Goal: Transaction & Acquisition: Purchase product/service

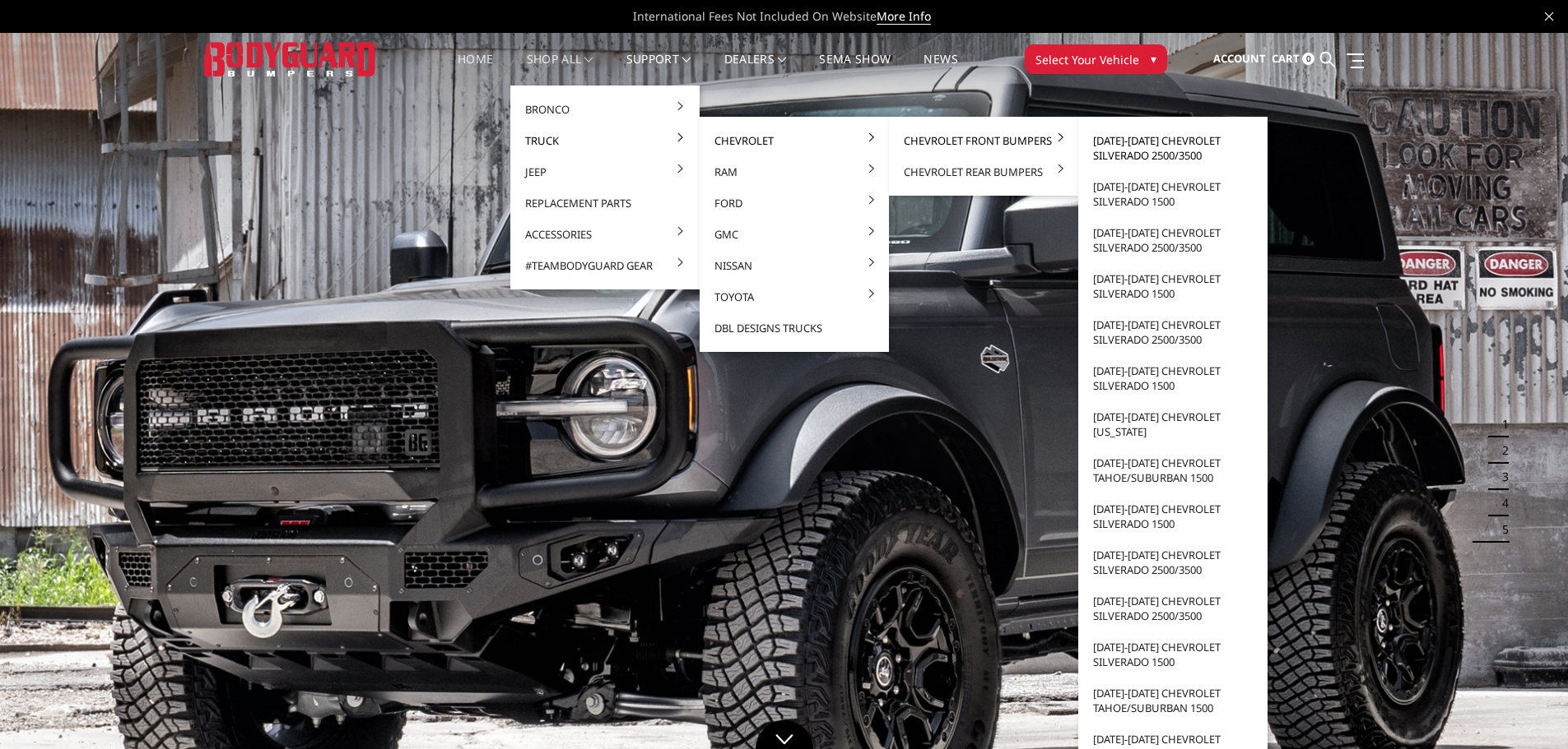
click at [1139, 152] on link "[DATE]-[DATE] Chevrolet Silverado 2500/3500" at bounding box center [1173, 148] width 176 height 46
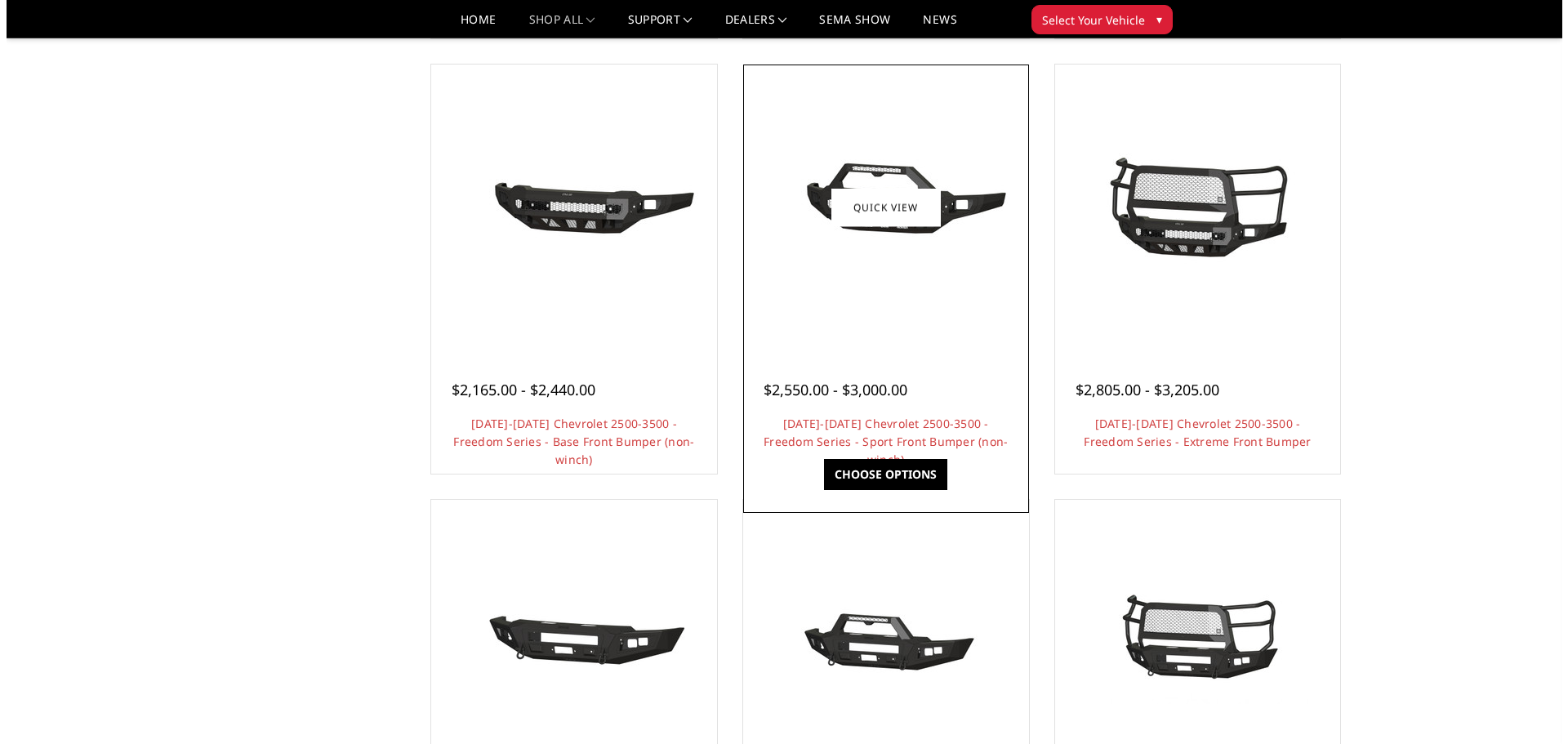
scroll to position [572, 0]
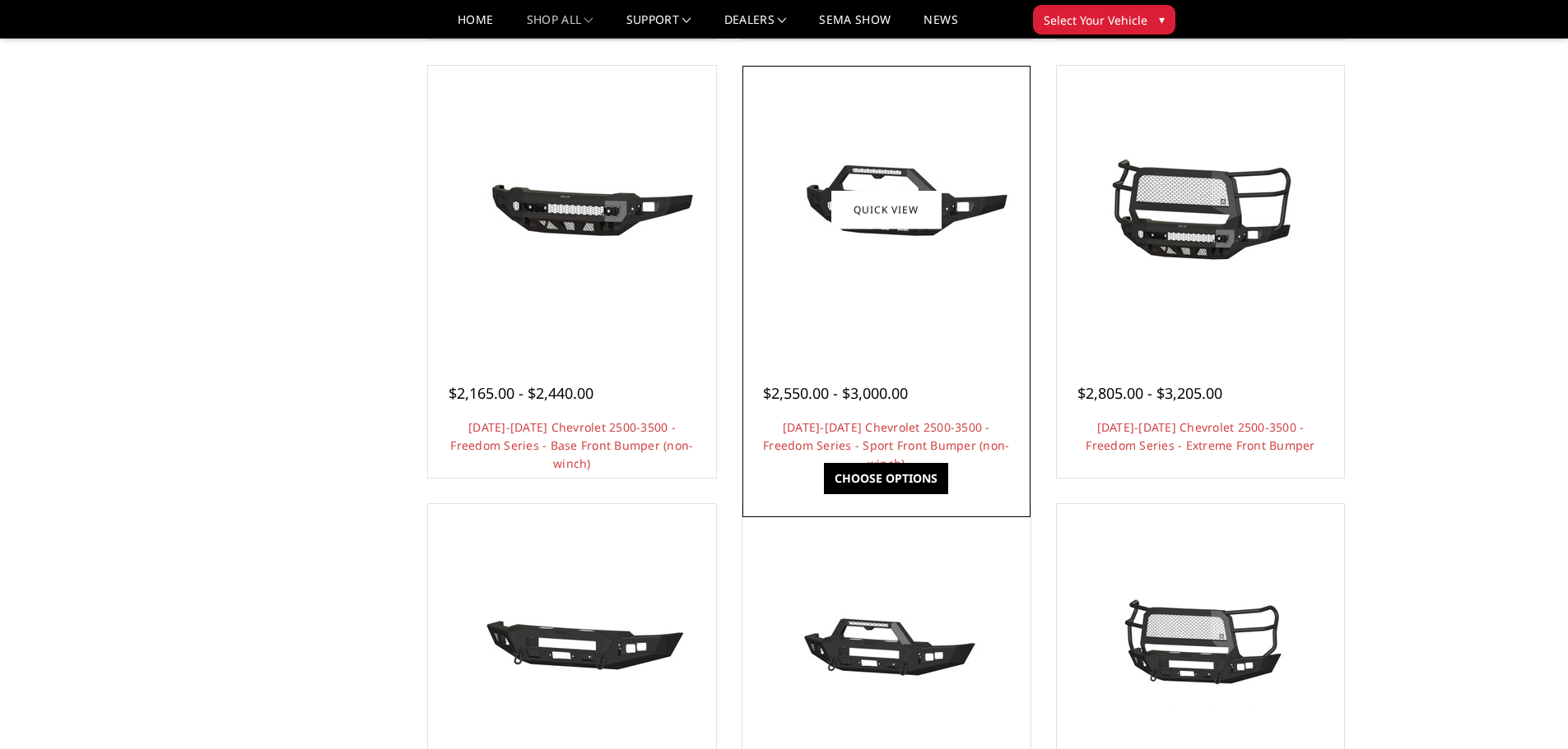
click at [912, 352] on div "$2,550.00 - $3,000.00 2024-2025 Chevrolet 2500-3500 - Freedom Series - Sport Fr…" at bounding box center [886, 411] width 280 height 125
click at [912, 209] on link "Quick view" at bounding box center [886, 209] width 110 height 38
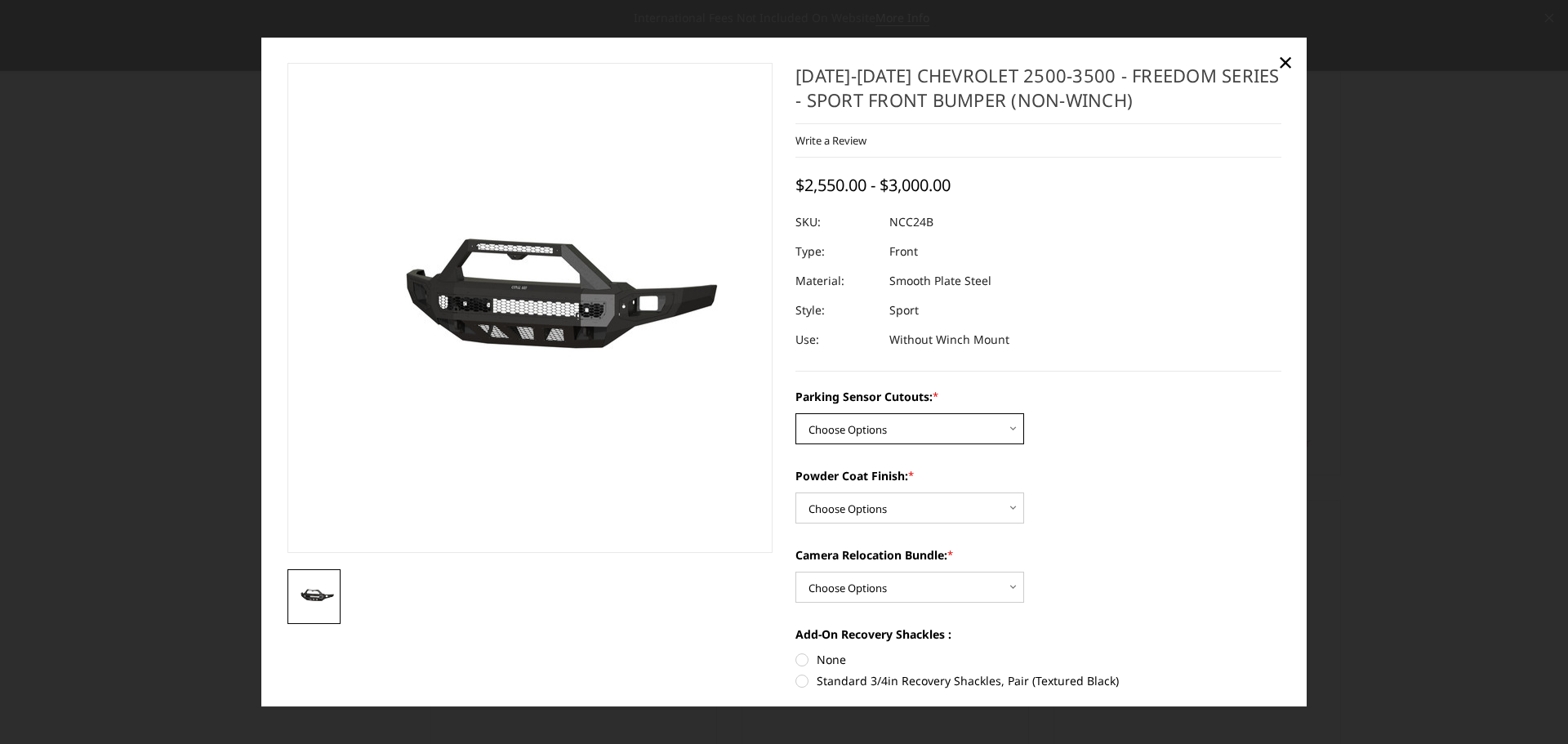
click at [941, 434] on select "Choose Options No - Without Parking Sensor Cutouts Yes - With Parking Sensor Cu…" at bounding box center [909, 429] width 228 height 31
select select "2972"
click at [795, 414] on select "Choose Options No - Without Parking Sensor Cutouts Yes - With Parking Sensor Cu…" at bounding box center [909, 429] width 228 height 31
click at [941, 504] on select "Choose Options Bare Metal Texture Black Powder Coat" at bounding box center [909, 508] width 228 height 31
select select "2974"
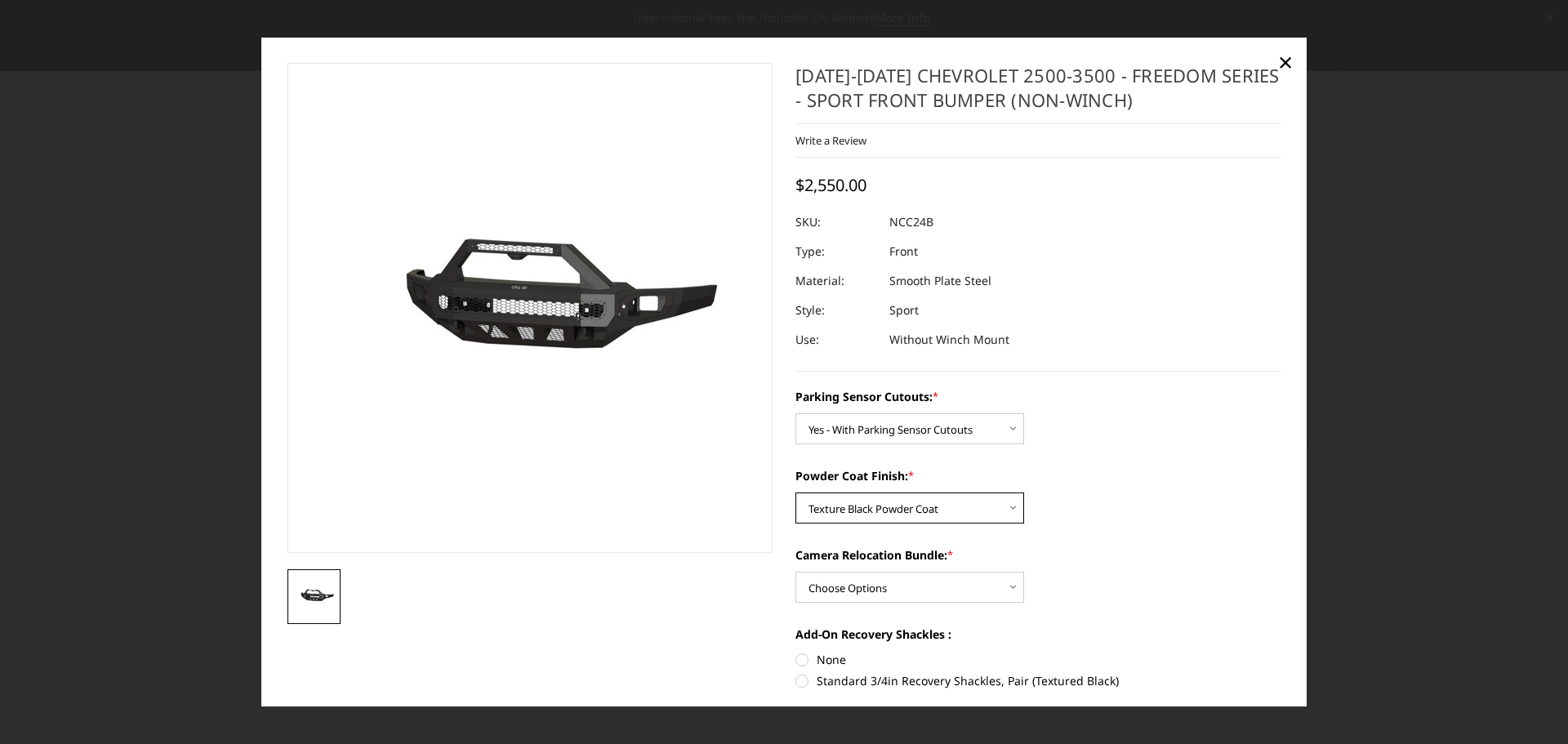
click at [795, 493] on select "Choose Options Bare Metal Texture Black Powder Coat" at bounding box center [909, 508] width 228 height 31
click at [930, 591] on select "Choose Options WITH Camera Relocation Bundle WITHOUT Camera Relocation Bundle" at bounding box center [909, 587] width 228 height 31
select select "2975"
click at [795, 572] on select "Choose Options WITH Camera Relocation Bundle WITHOUT Camera Relocation Bundle" at bounding box center [909, 587] width 228 height 31
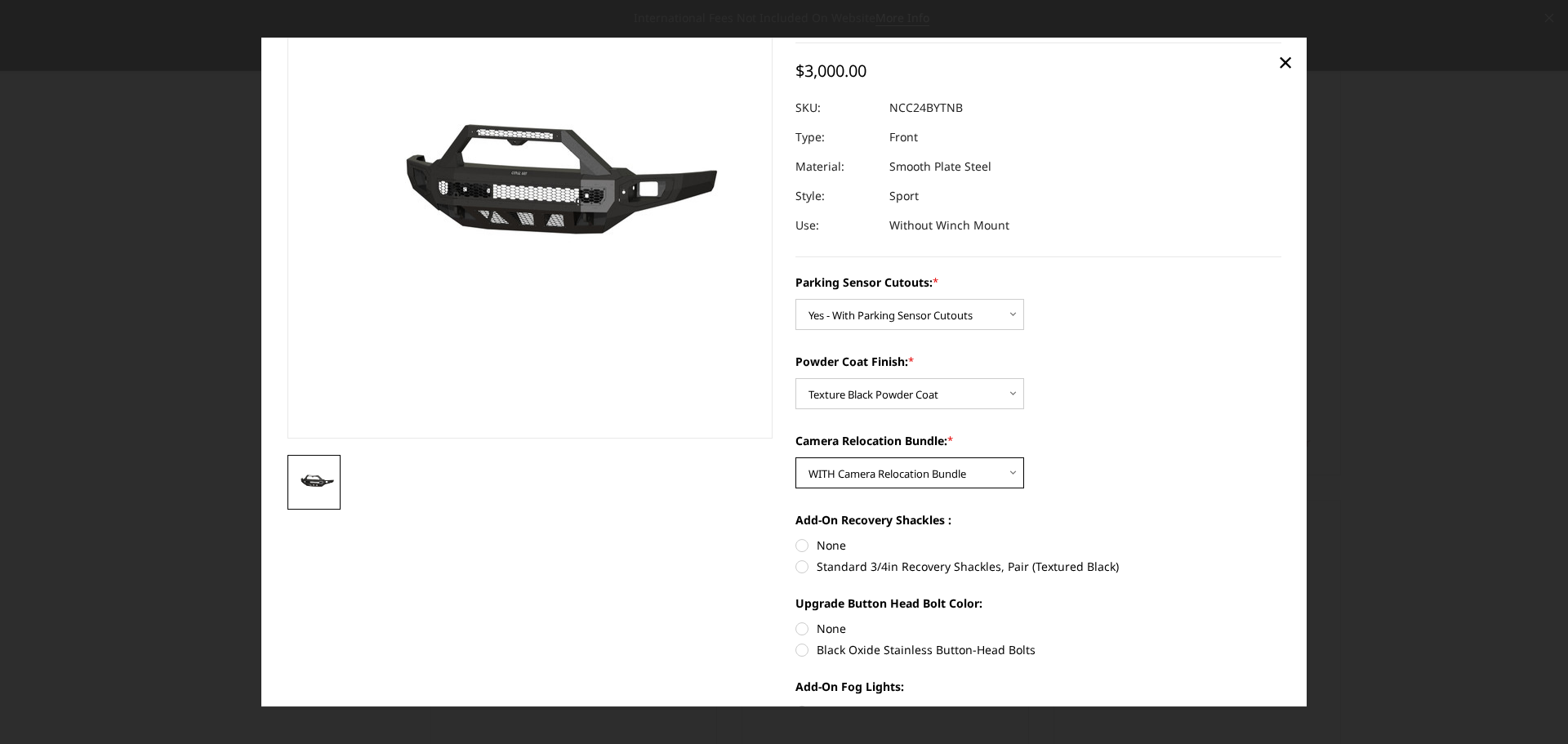
scroll to position [163, 0]
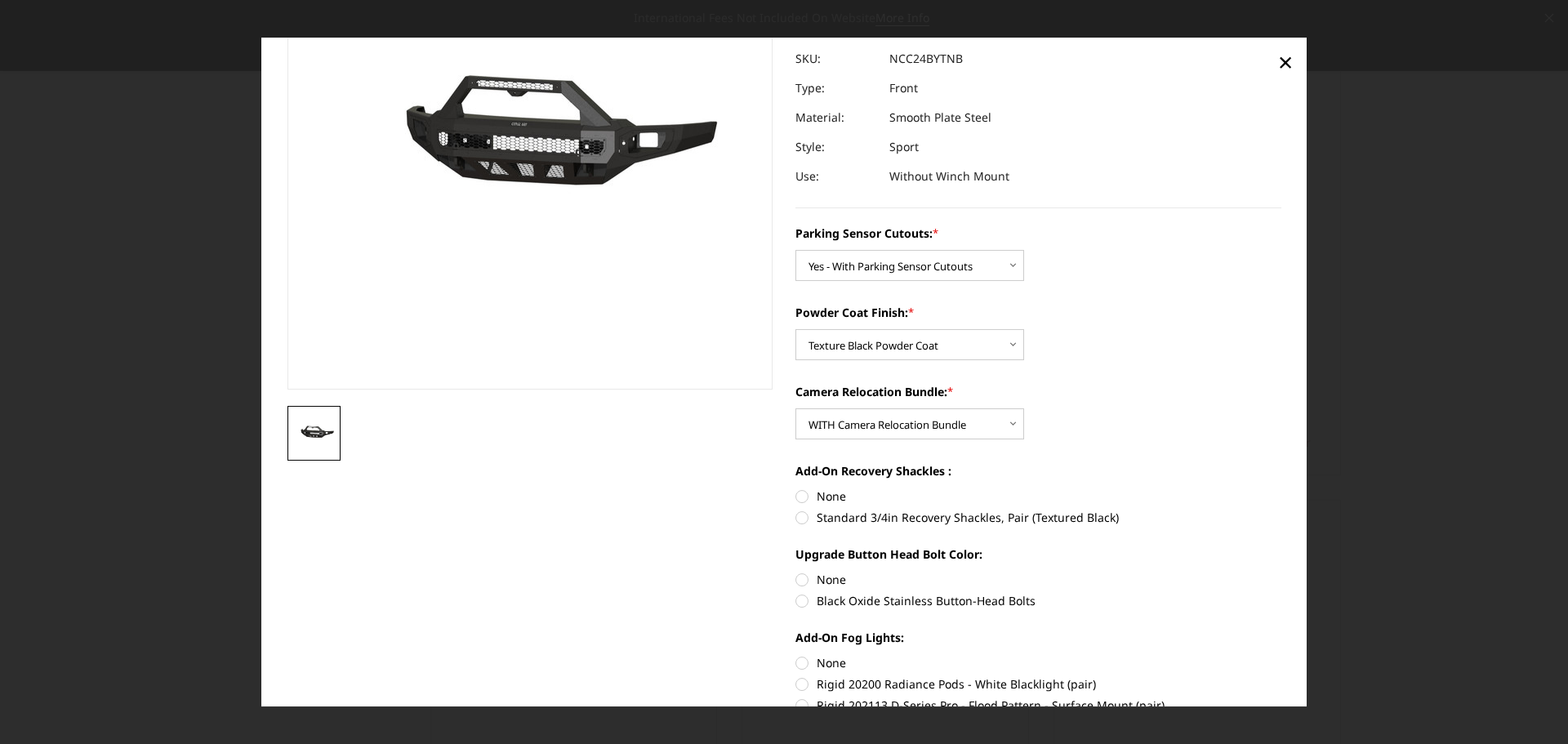
click at [795, 495] on label "None" at bounding box center [1038, 496] width 486 height 17
click at [795, 488] on input "None" at bounding box center [795, 488] width 1 height 1
radio input "true"
click at [801, 575] on label "None" at bounding box center [1038, 579] width 486 height 17
click at [796, 572] on input "None" at bounding box center [795, 571] width 1 height 1
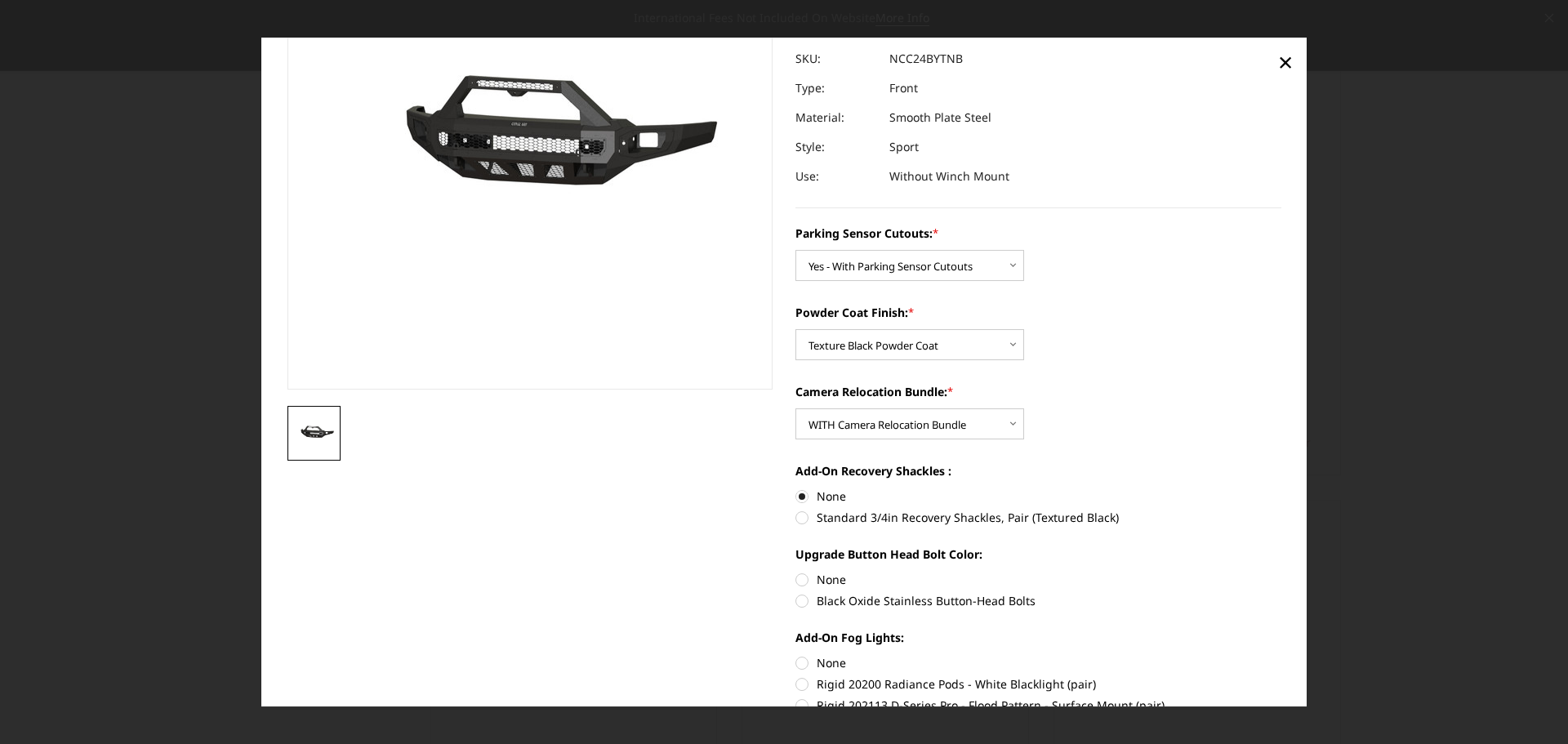
radio input "true"
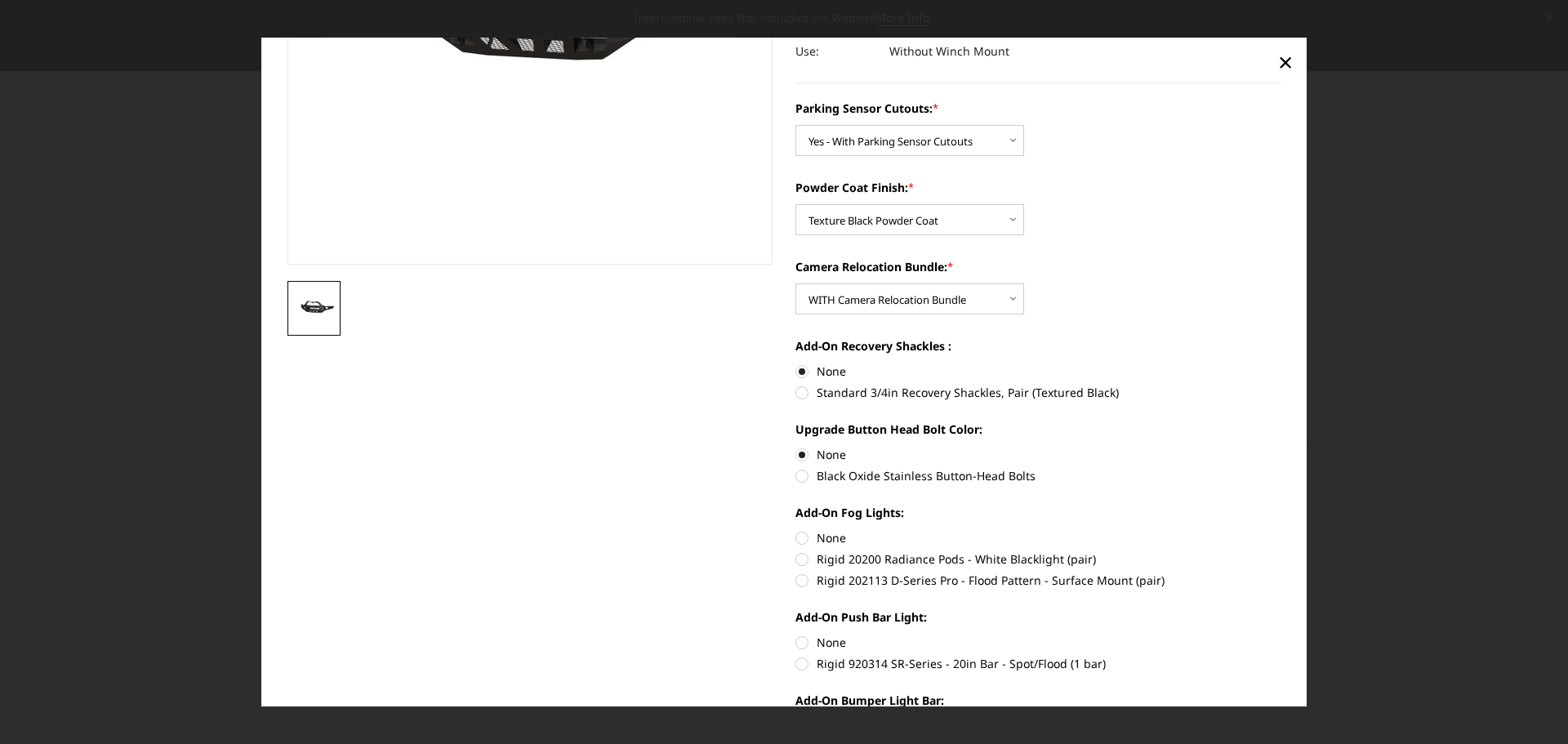
scroll to position [327, 0]
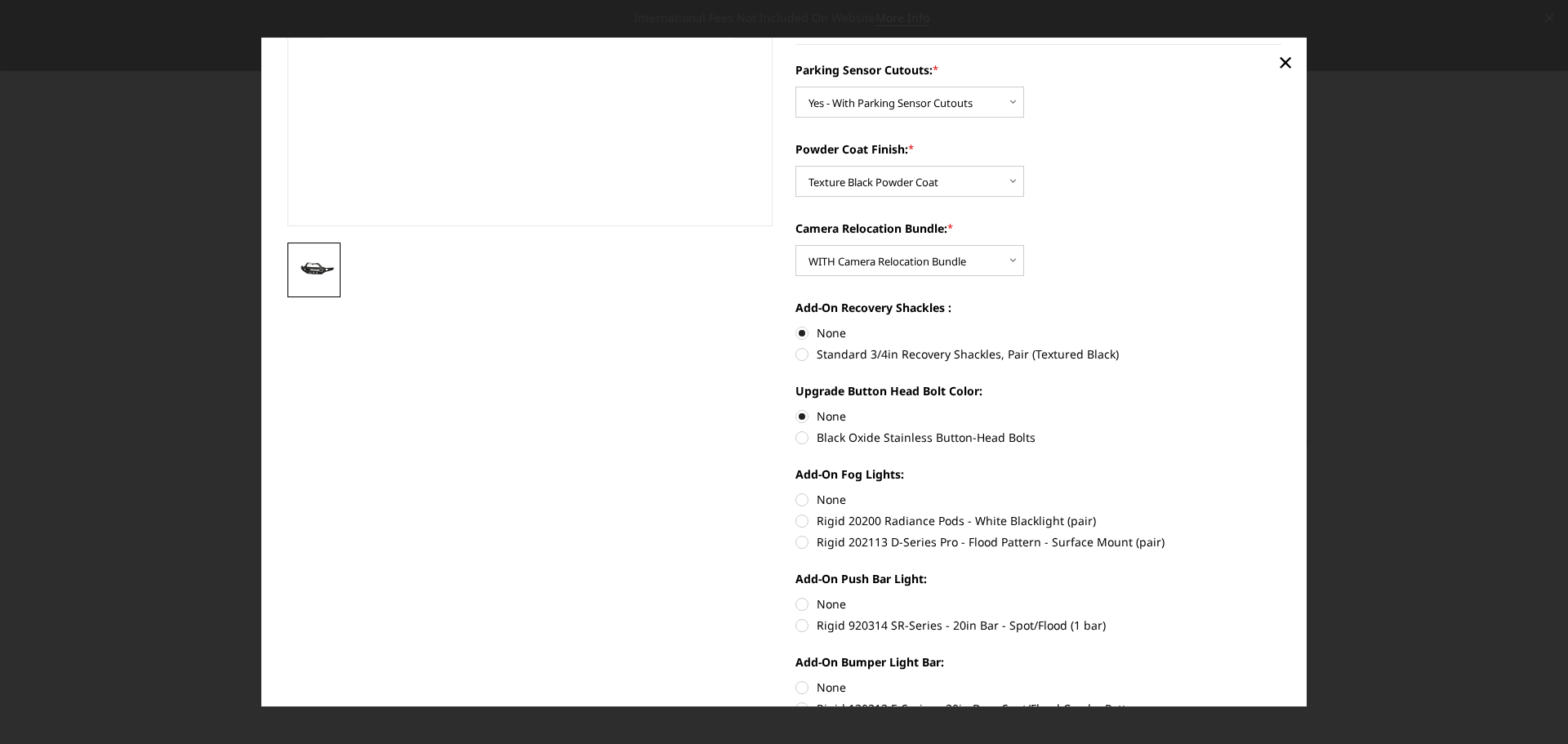
click at [795, 501] on label "None" at bounding box center [1038, 499] width 486 height 17
click at [795, 492] on input "None" at bounding box center [795, 491] width 1 height 1
radio input "true"
click at [796, 600] on label "None" at bounding box center [1038, 604] width 486 height 17
click at [796, 596] on input "None" at bounding box center [795, 595] width 1 height 1
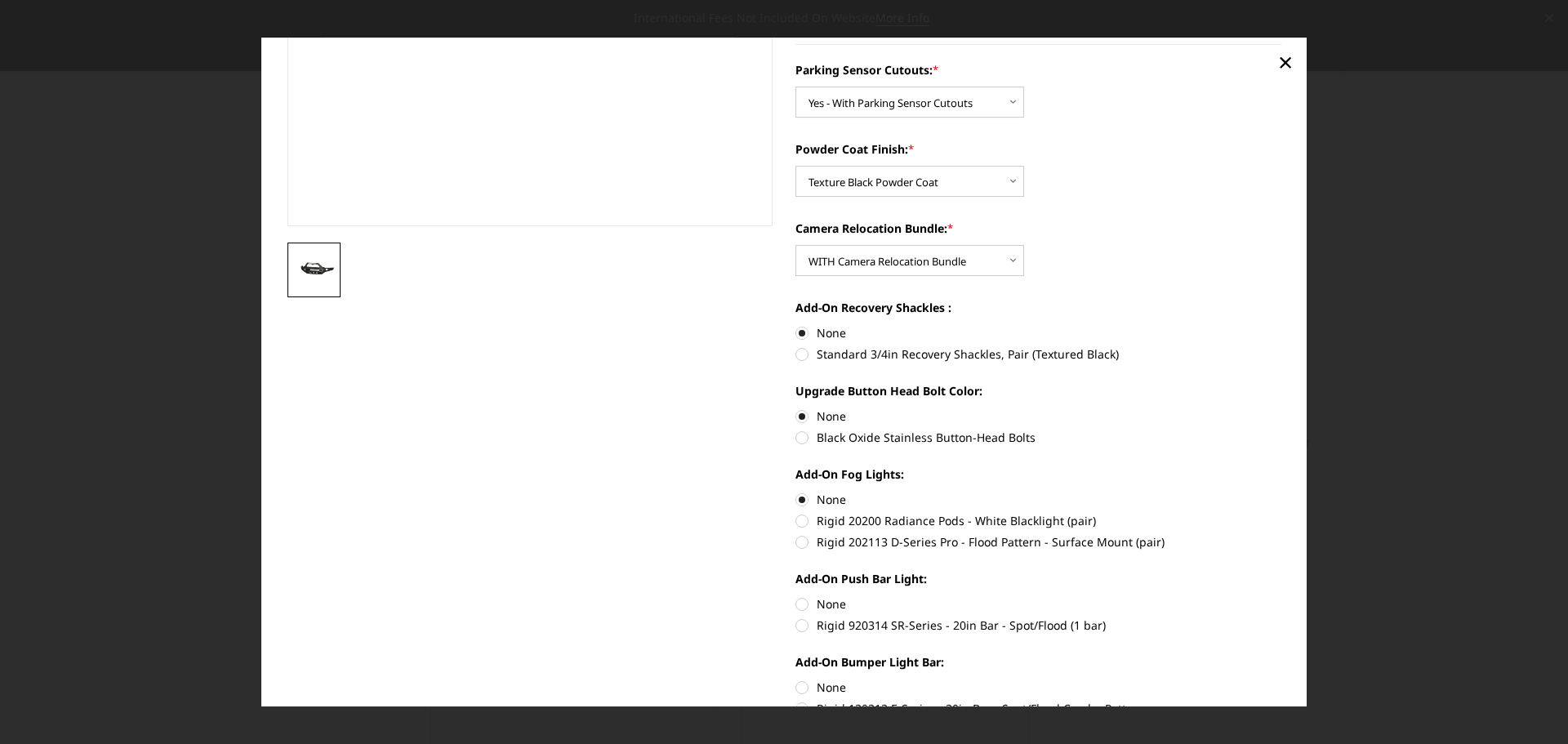
radio input "true"
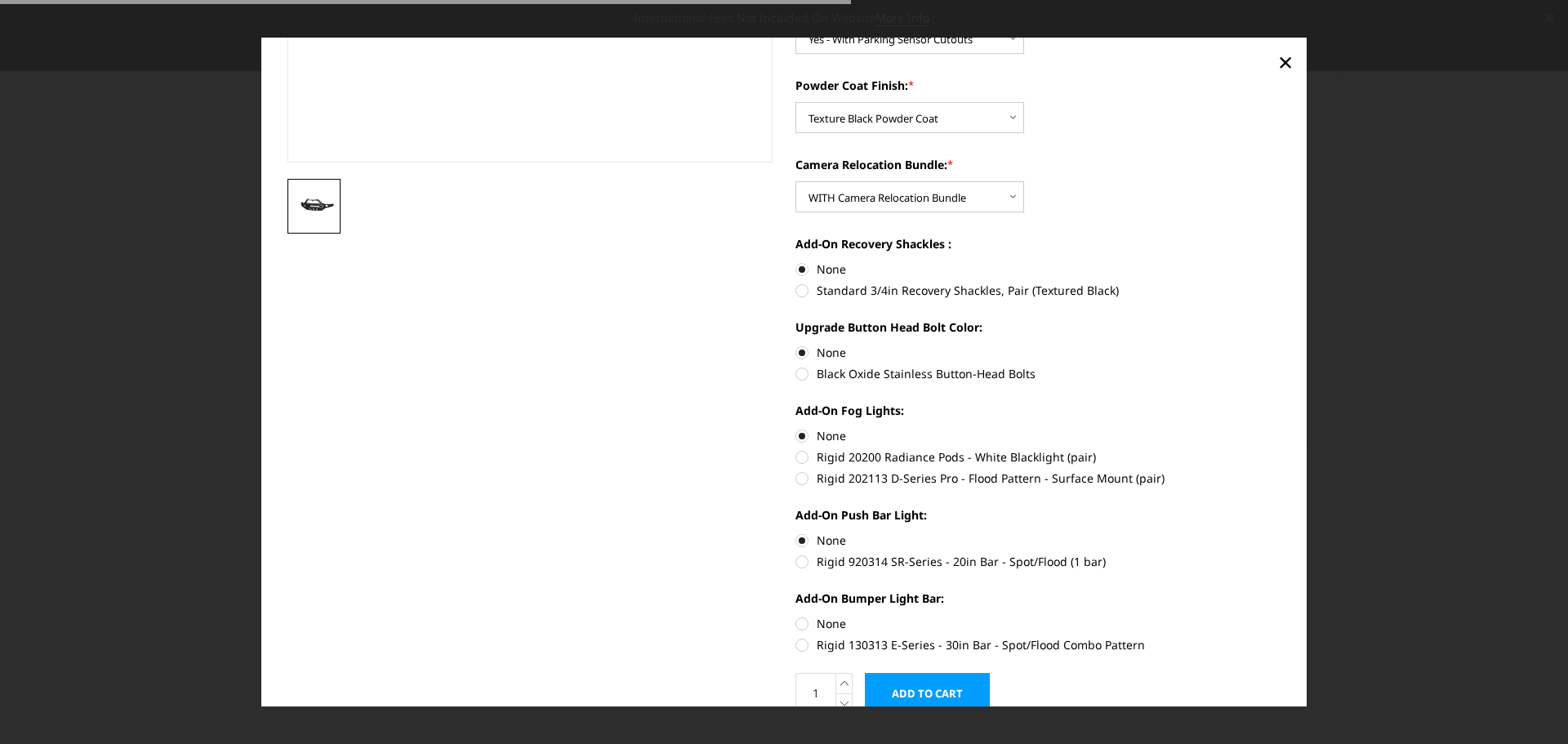
scroll to position [463, 0]
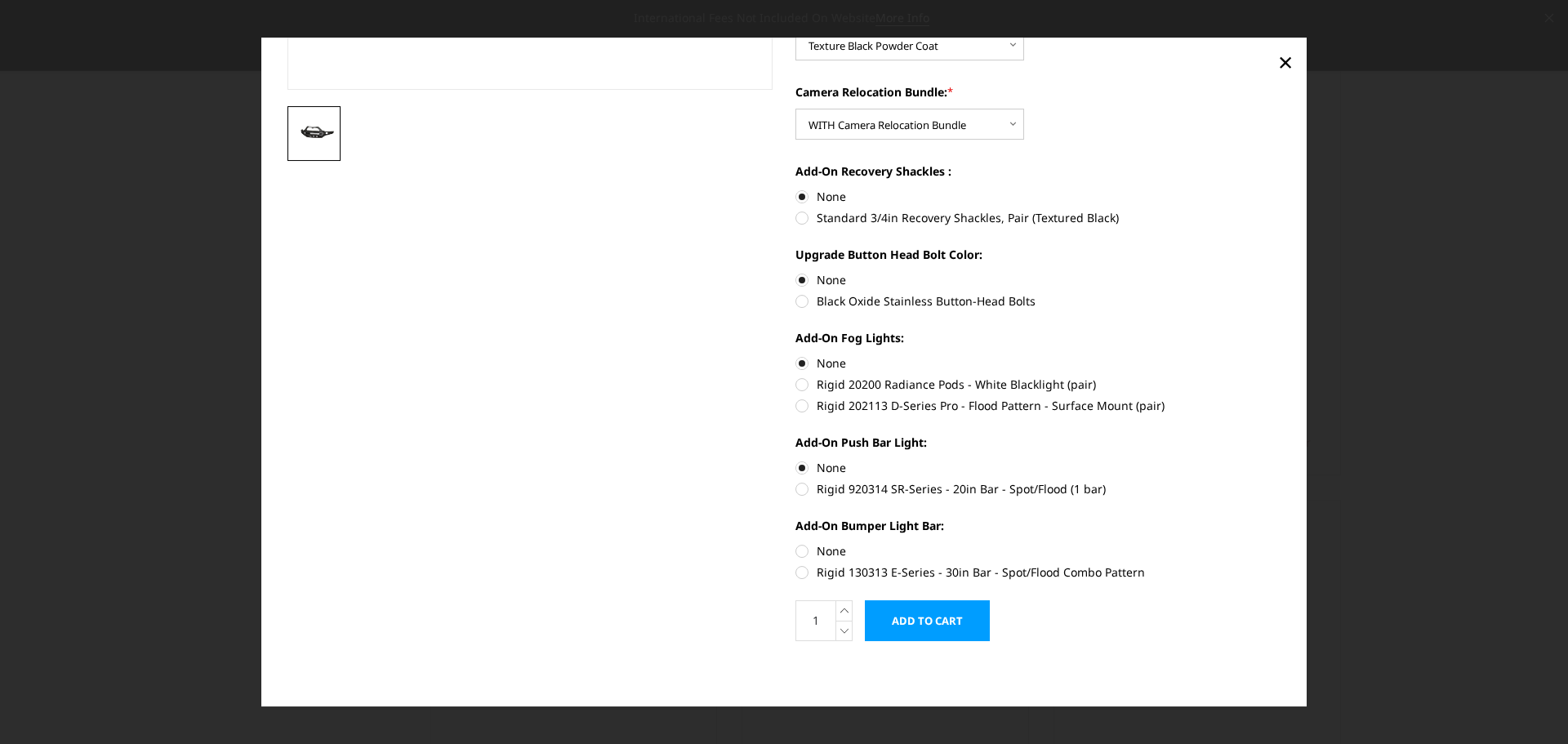
click at [799, 548] on label "None" at bounding box center [1038, 551] width 486 height 17
click at [796, 544] on input "None" at bounding box center [795, 543] width 1 height 1
radio input "true"
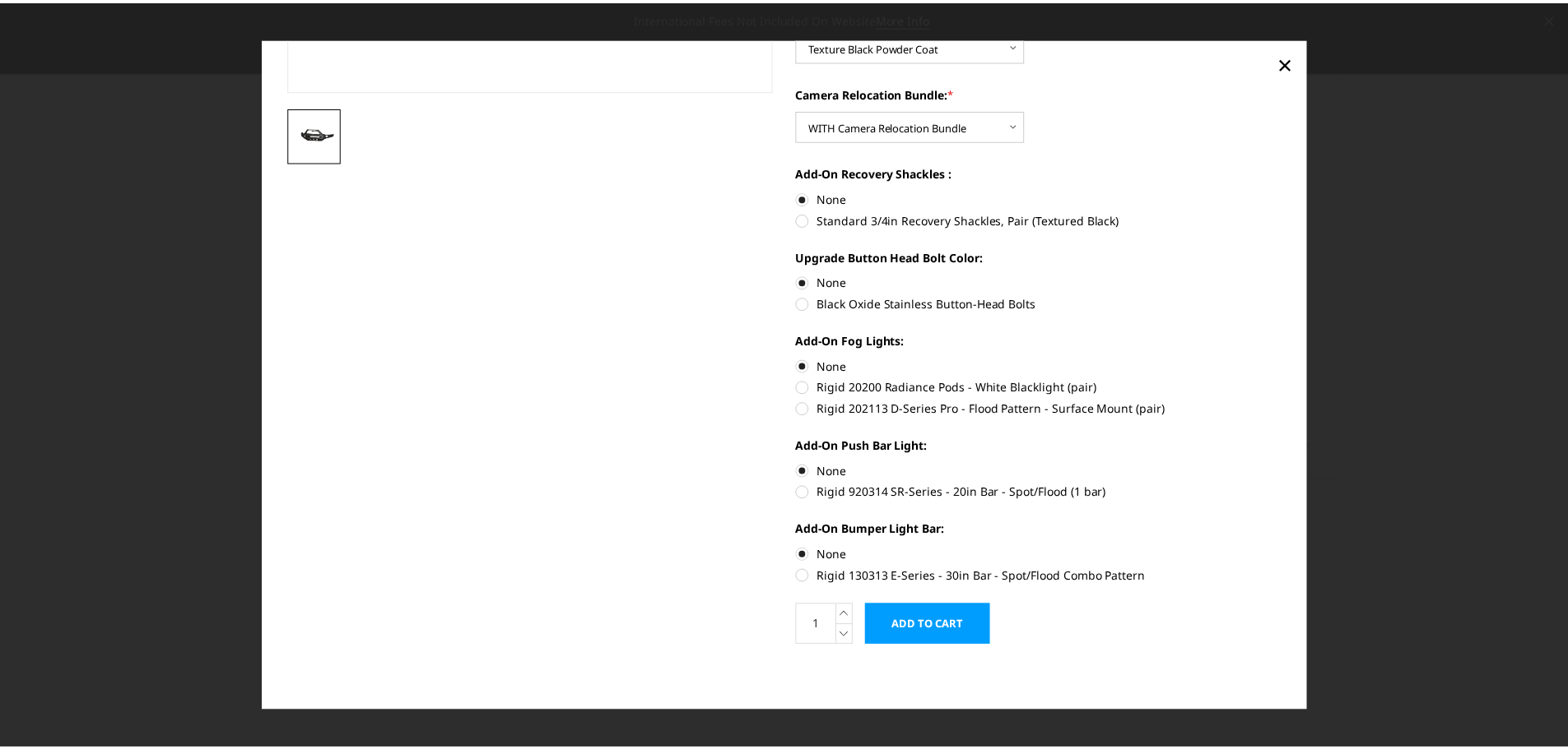
scroll to position [0, 0]
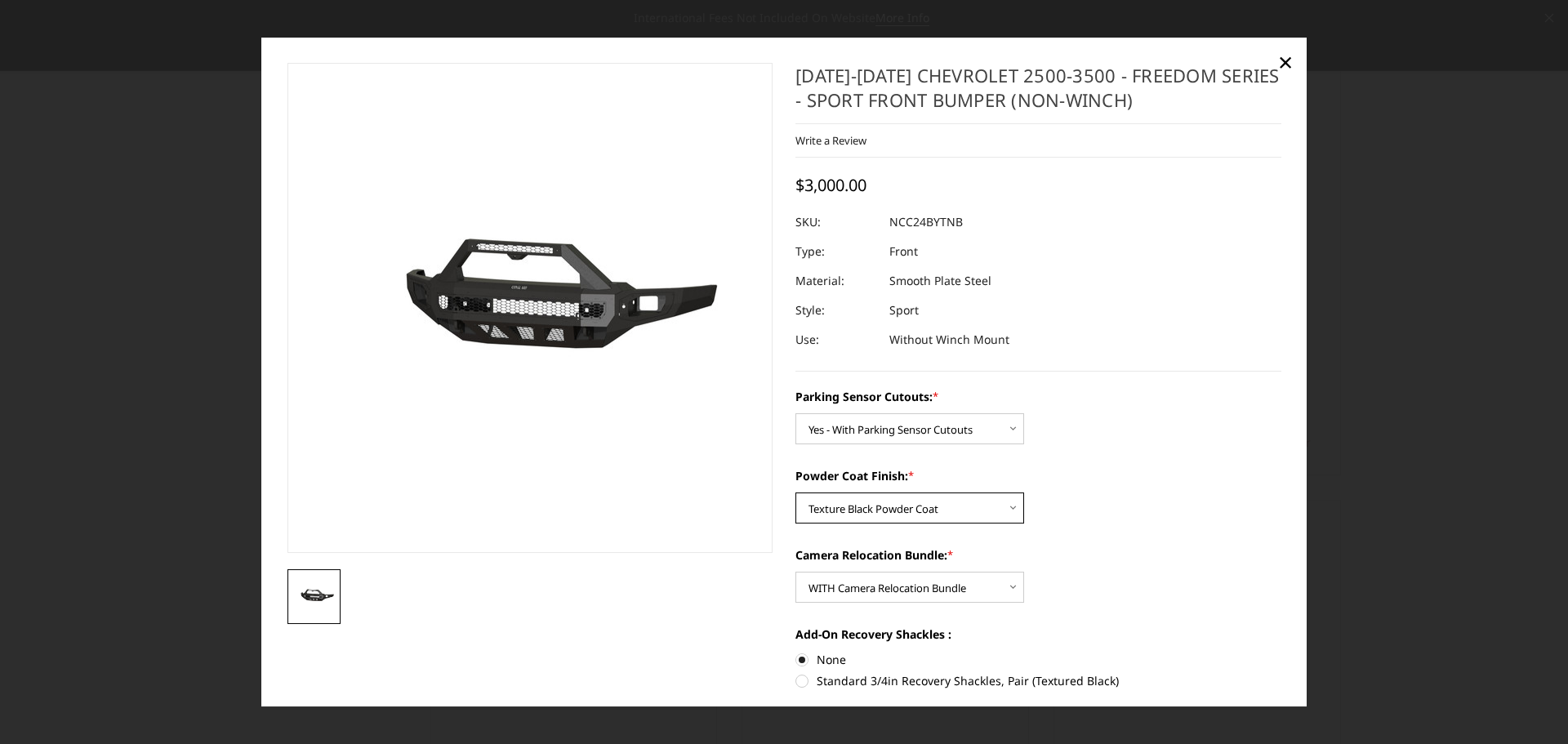
click at [964, 521] on select "Choose Options Bare Metal Texture Black Powder Coat" at bounding box center [909, 508] width 228 height 31
select select "2973"
click at [795, 493] on select "Choose Options Bare Metal Texture Black Powder Coat" at bounding box center [909, 508] width 228 height 31
click at [1286, 58] on span "×" at bounding box center [1285, 61] width 14 height 35
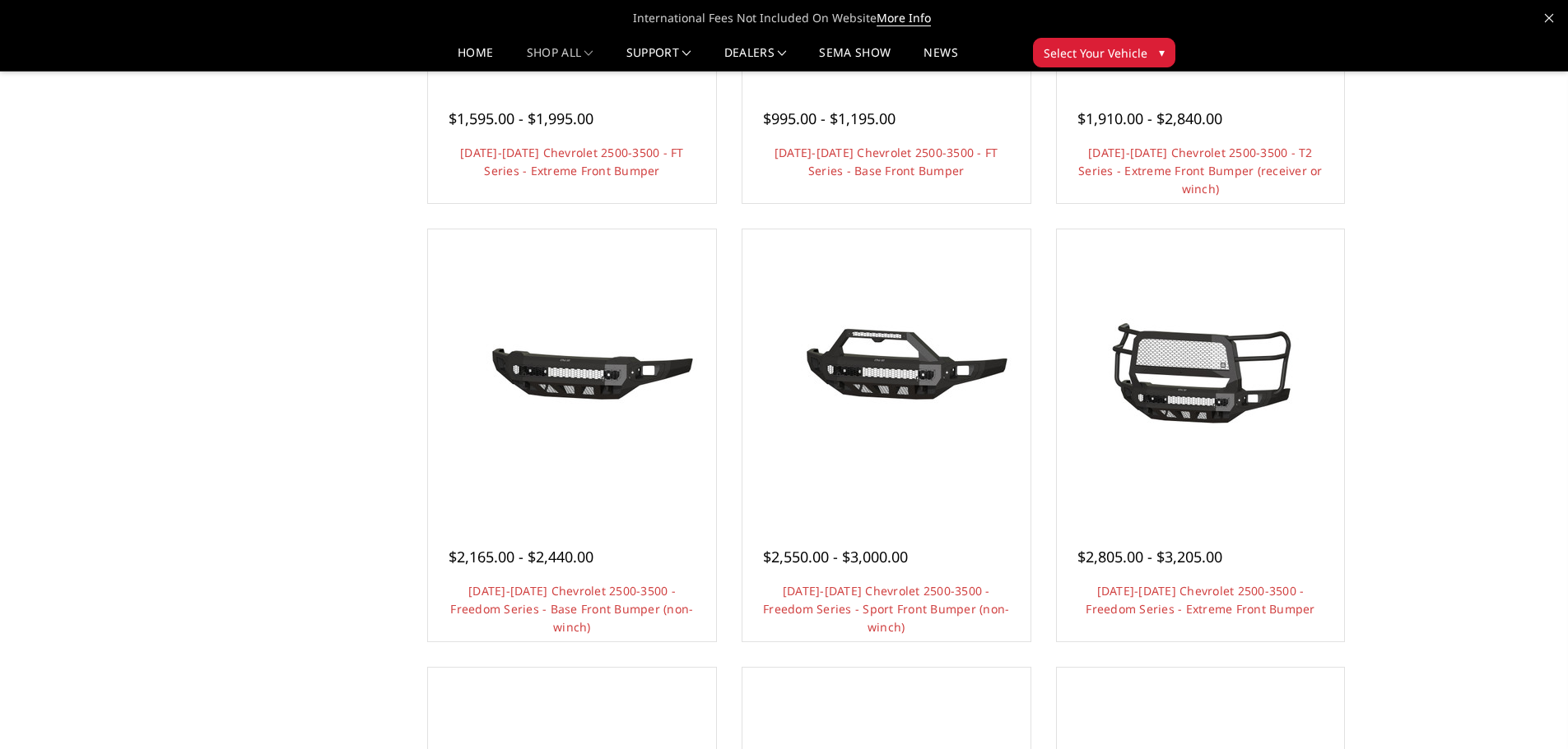
scroll to position [411, 0]
